Goal: Transaction & Acquisition: Purchase product/service

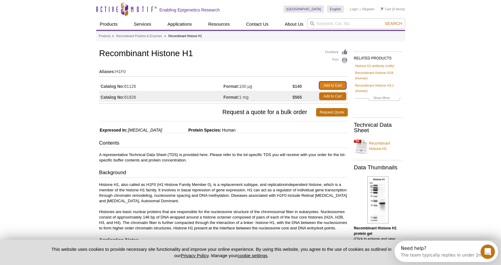
click at [331, 83] on link "Add to Cart" at bounding box center [332, 85] width 27 height 8
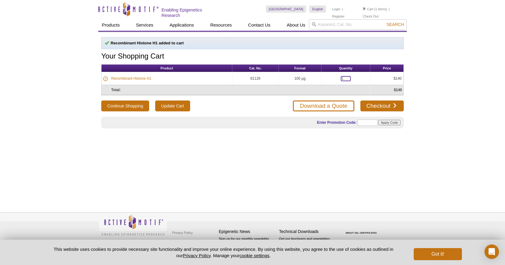
click at [345, 78] on input "1" at bounding box center [346, 78] width 10 height 5
type input "2"
click at [175, 108] on input "Update Cart" at bounding box center [172, 105] width 35 height 11
click at [381, 104] on link "Checkout" at bounding box center [382, 105] width 43 height 11
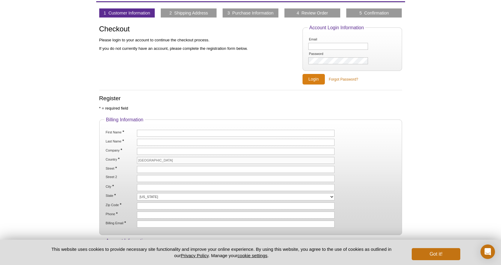
scroll to position [47, 0]
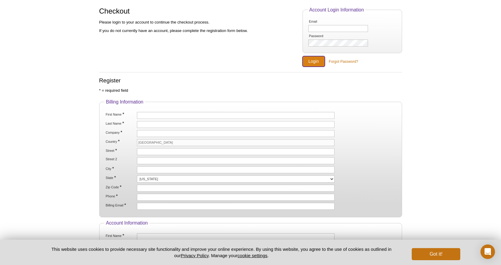
click at [317, 58] on input "Login" at bounding box center [313, 61] width 22 height 11
click at [318, 27] on input "Email" at bounding box center [337, 28] width 59 height 7
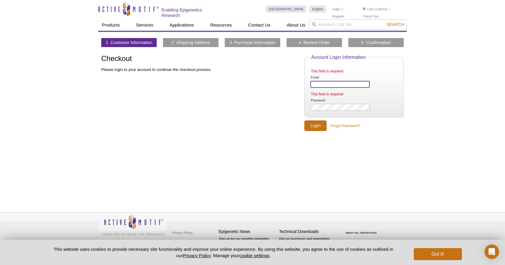
paste input "[EMAIL_ADDRESS][DOMAIN_NAME]"
type input "Yulaboratory7445@gmail.com"
click at [316, 123] on input "Login" at bounding box center [315, 125] width 22 height 11
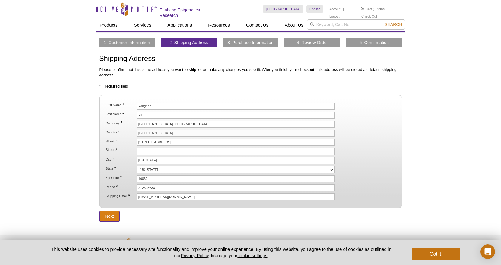
click at [106, 214] on input "Next" at bounding box center [109, 216] width 21 height 11
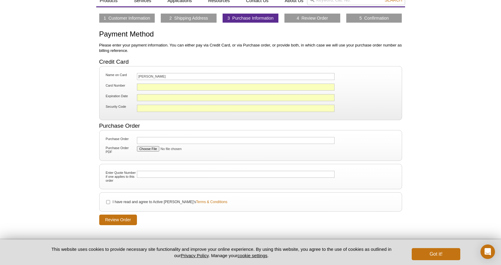
scroll to position [29, 0]
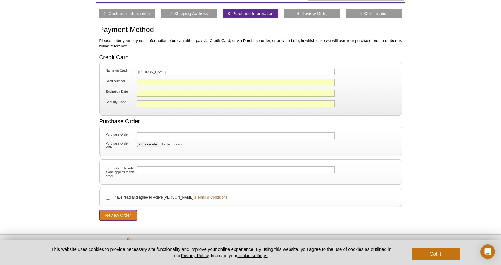
click at [120, 213] on input "Review Order" at bounding box center [118, 215] width 38 height 11
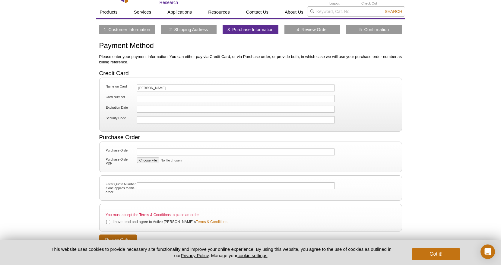
scroll to position [46, 0]
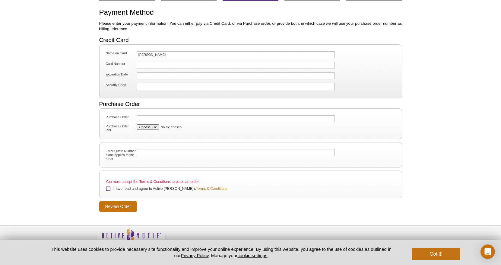
click at [107, 187] on input "I have read and agree to Active Motif's Terms & Conditions" at bounding box center [108, 189] width 4 height 4
checkbox input "true"
click at [424, 252] on button "Got it!" at bounding box center [435, 254] width 48 height 12
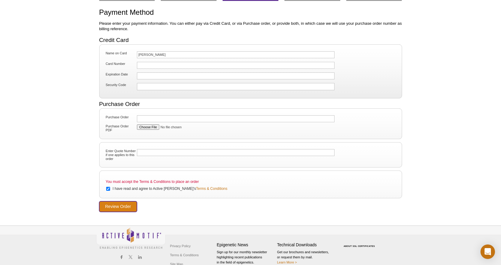
click at [118, 205] on input "Review Order" at bounding box center [118, 206] width 38 height 11
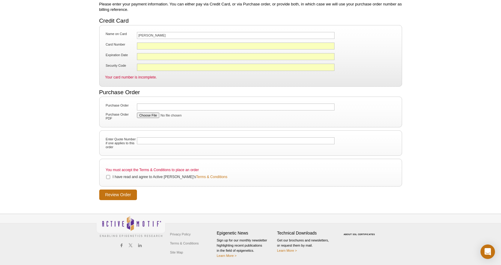
scroll to position [66, 0]
click at [109, 175] on input "I have read and agree to Active Motif's Terms & Conditions" at bounding box center [108, 176] width 4 height 4
checkbox input "true"
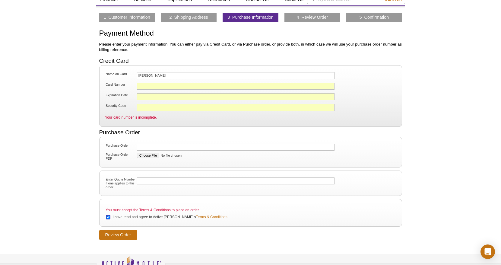
scroll to position [25, 0]
click at [174, 83] on div at bounding box center [236, 86] width 198 height 7
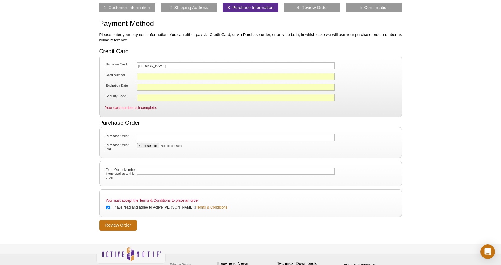
scroll to position [36, 0]
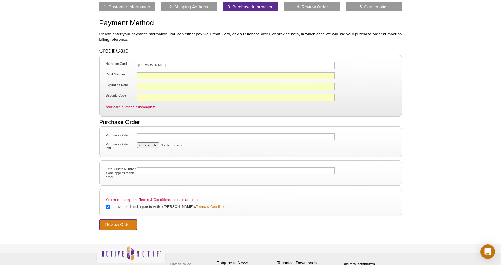
click at [124, 222] on input "Review Order" at bounding box center [118, 224] width 38 height 11
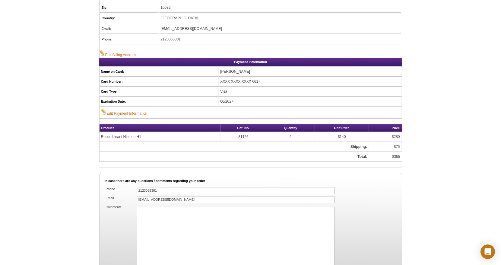
scroll to position [363, 0]
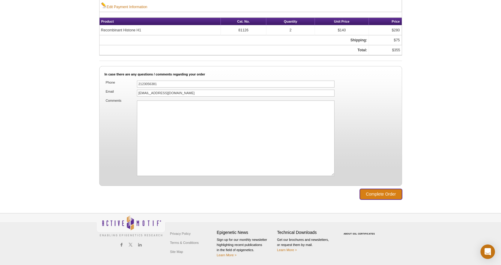
click at [385, 193] on input "Complete Order" at bounding box center [381, 194] width 42 height 11
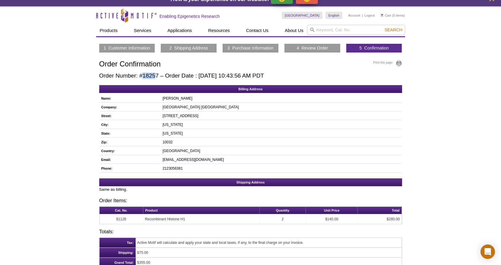
scroll to position [24, 0]
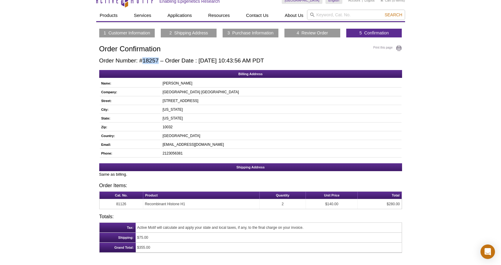
drag, startPoint x: 142, startPoint y: 60, endPoint x: 158, endPoint y: 61, distance: 16.0
click at [159, 60] on h2 "Order Number: #18257 – Order Date : [DATE] 10:43:56 AM PDT" at bounding box center [250, 60] width 303 height 7
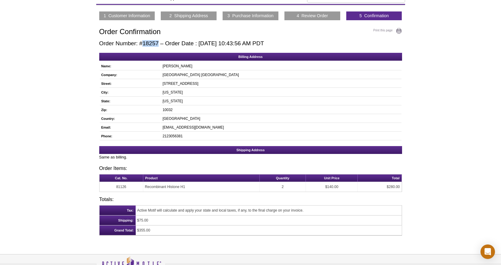
scroll to position [0, 0]
